Goal: Find specific page/section: Find specific page/section

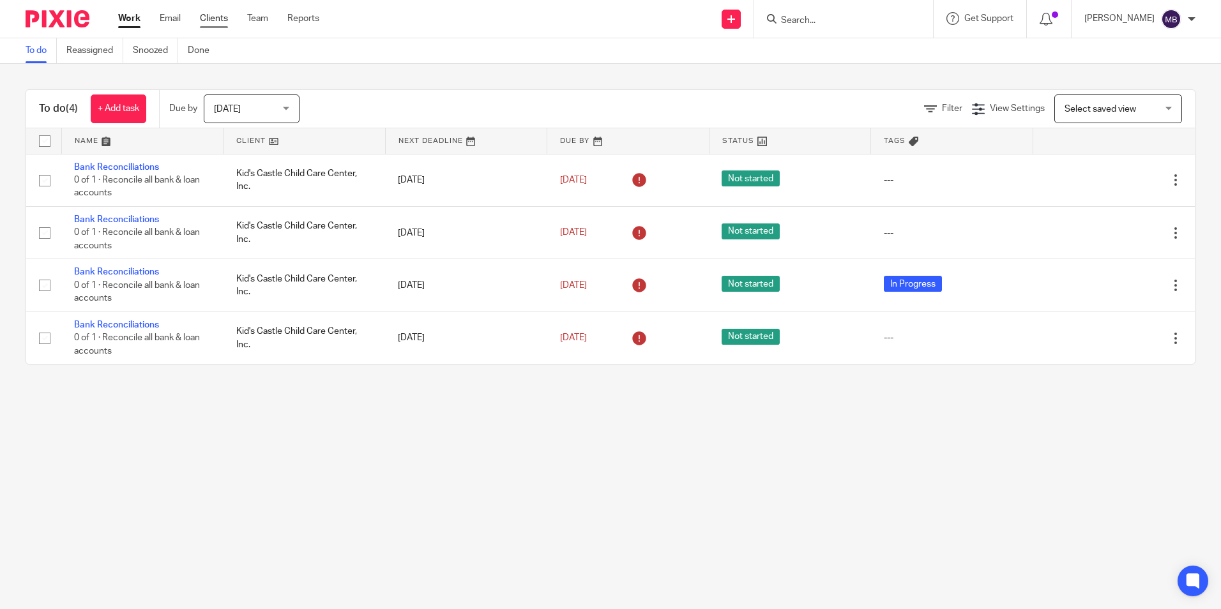
click at [218, 19] on link "Clients" at bounding box center [214, 18] width 28 height 13
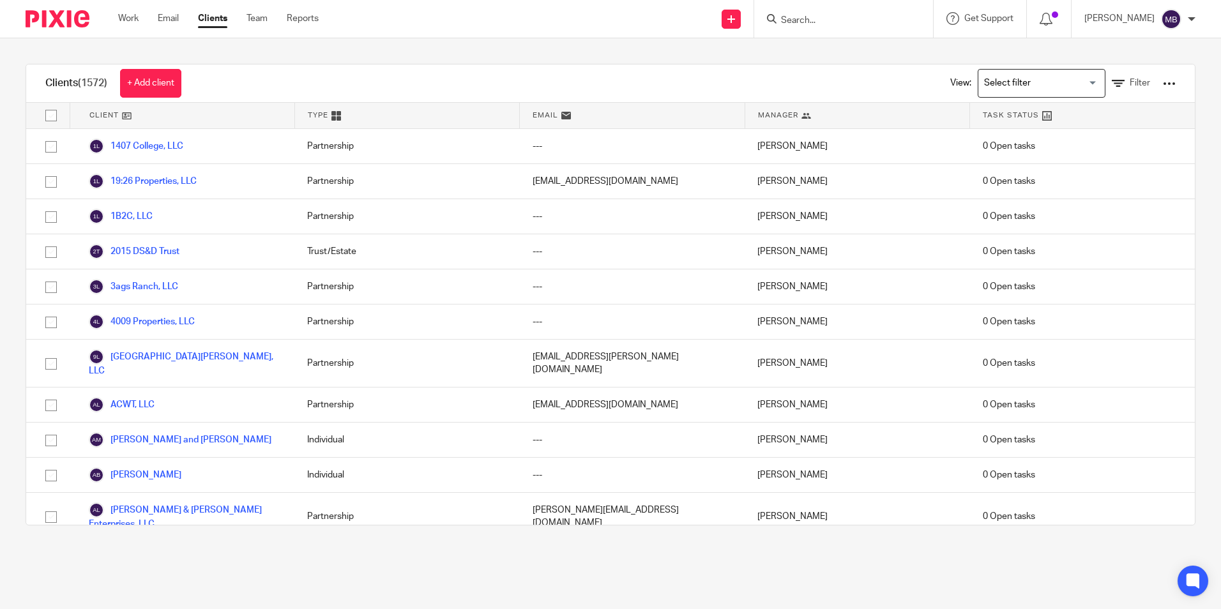
click at [804, 18] on input "Search" at bounding box center [836, 20] width 115 height 11
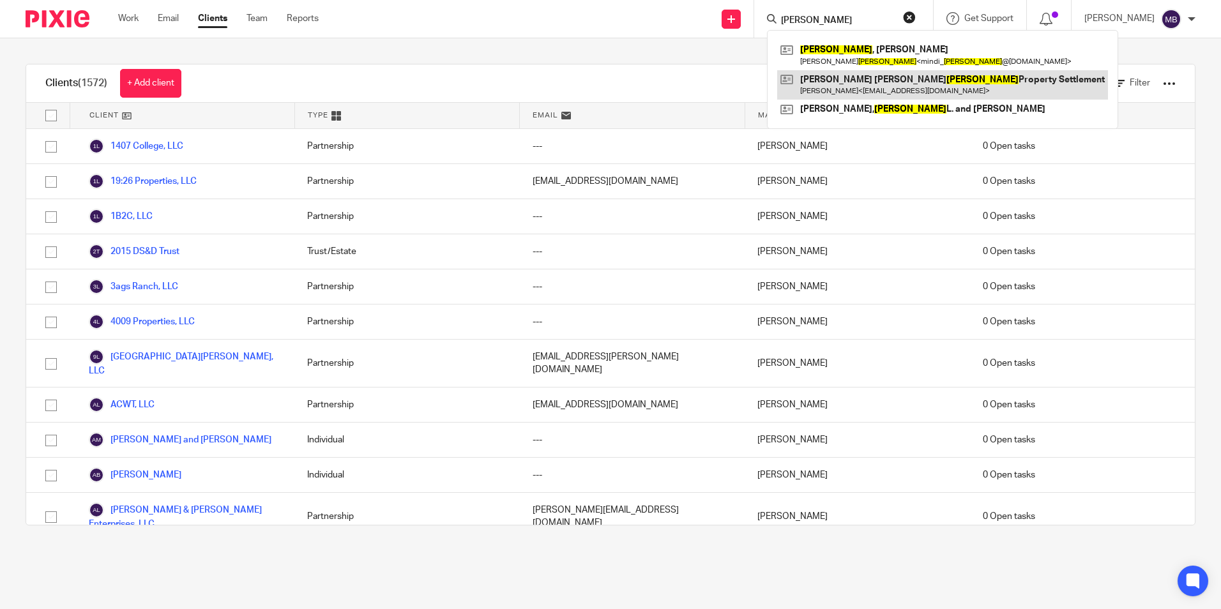
type input "[PERSON_NAME]"
click at [906, 80] on link at bounding box center [942, 84] width 331 height 29
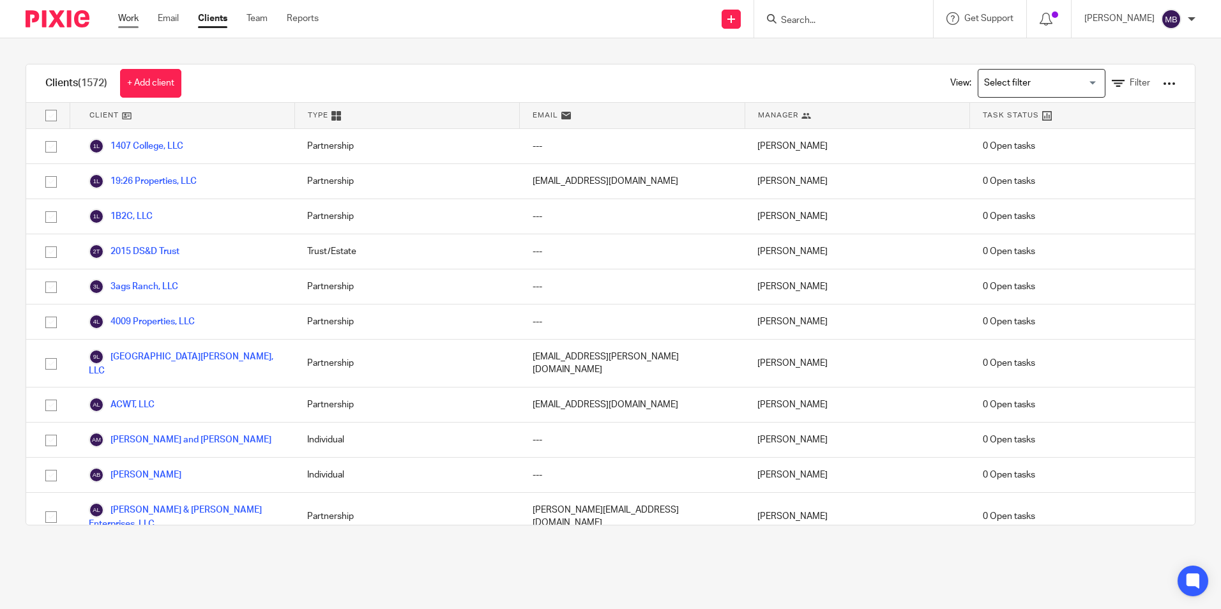
click at [133, 16] on link "Work" at bounding box center [128, 18] width 20 height 13
